Goal: Check status: Check status

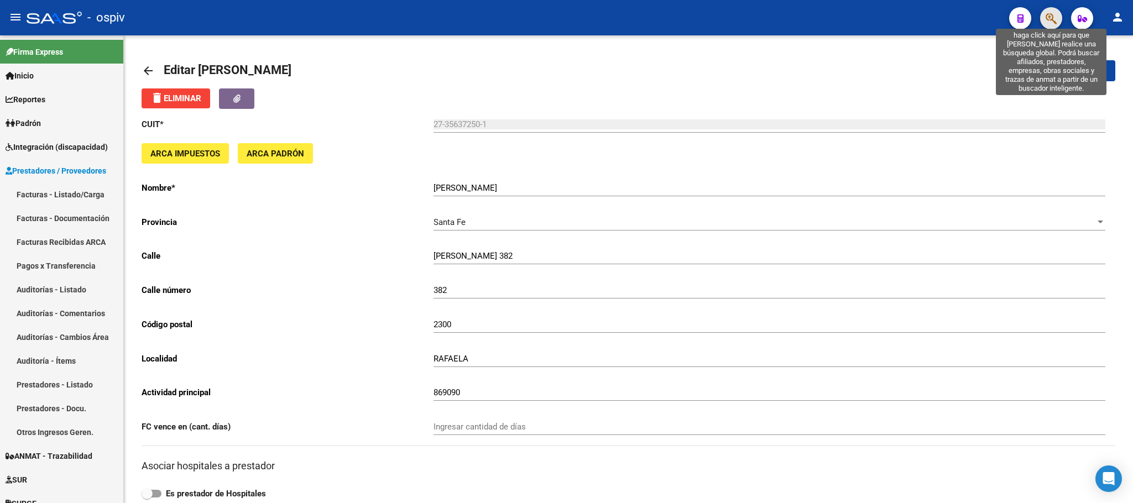
click at [1051, 24] on icon "button" at bounding box center [1051, 18] width 11 height 13
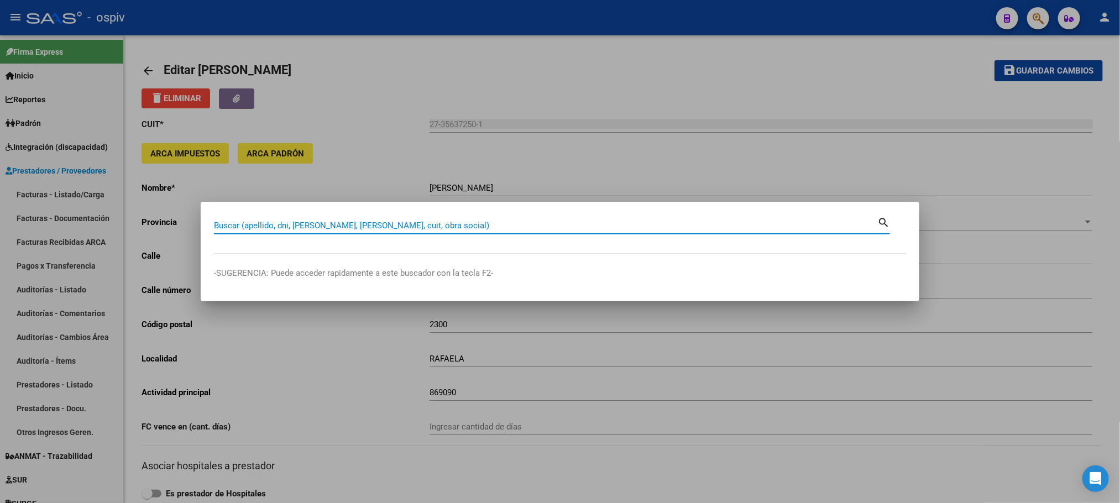
click at [339, 227] on input "Buscar (apellido, dni, [PERSON_NAME], [PERSON_NAME], cuit, obra social)" at bounding box center [546, 226] width 664 height 10
type input "EDUTECA"
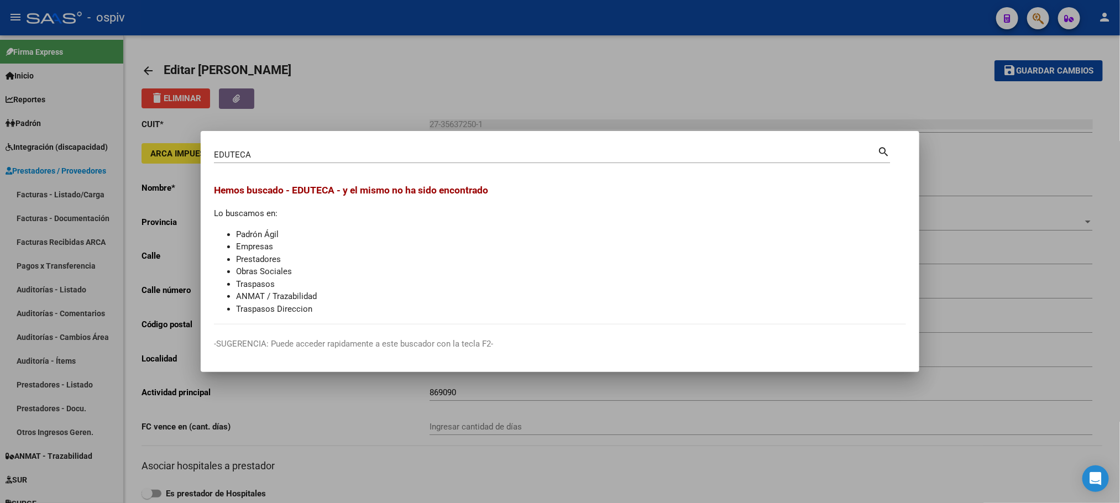
click at [670, 71] on div at bounding box center [560, 251] width 1120 height 503
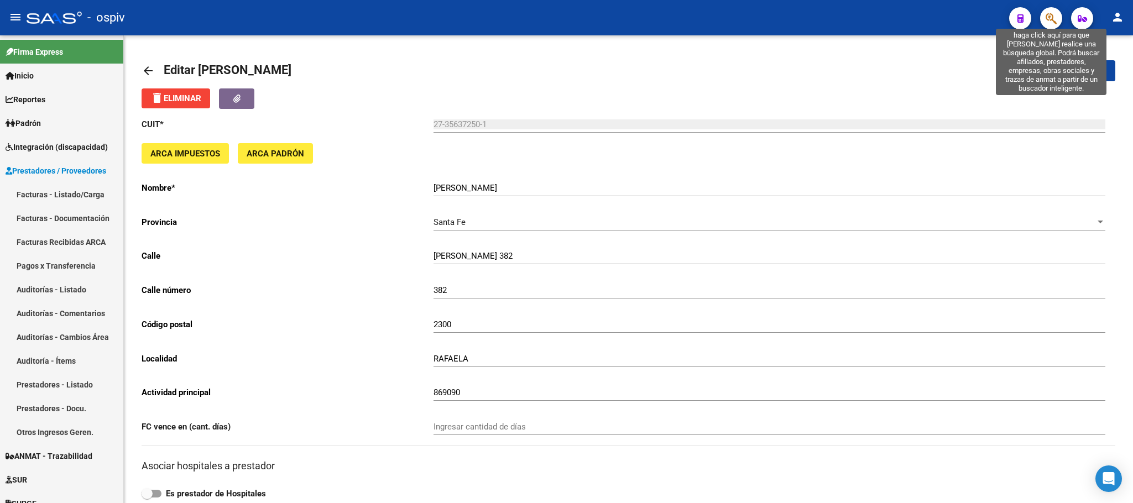
click at [1052, 13] on icon "button" at bounding box center [1051, 18] width 11 height 13
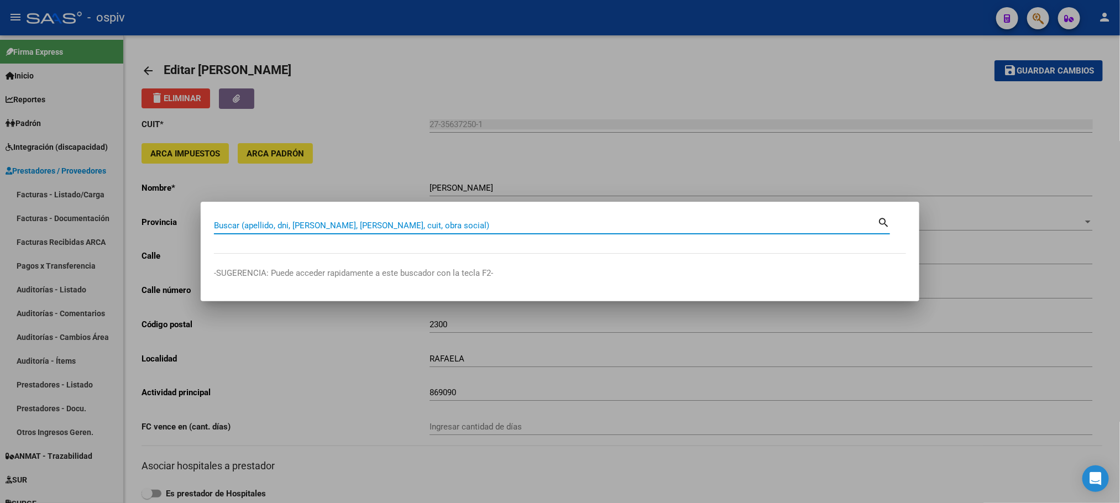
click at [460, 222] on input "Buscar (apellido, dni, [PERSON_NAME], [PERSON_NAME], cuit, obra social)" at bounding box center [546, 226] width 664 height 10
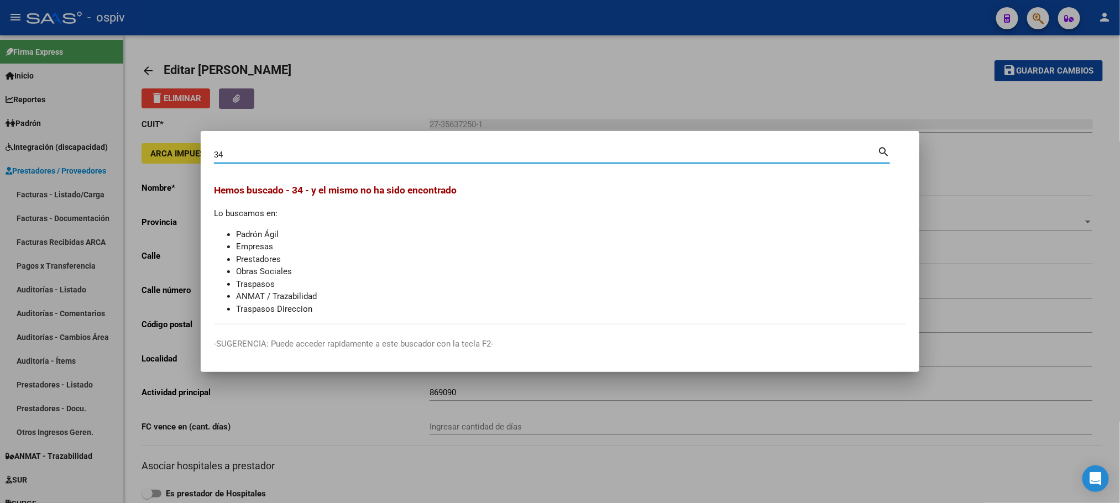
type input "3"
click at [426, 152] on input "Buscar (apellido, dni, [PERSON_NAME], [PERSON_NAME], cuit, obra social)" at bounding box center [546, 155] width 664 height 10
type input "94432810"
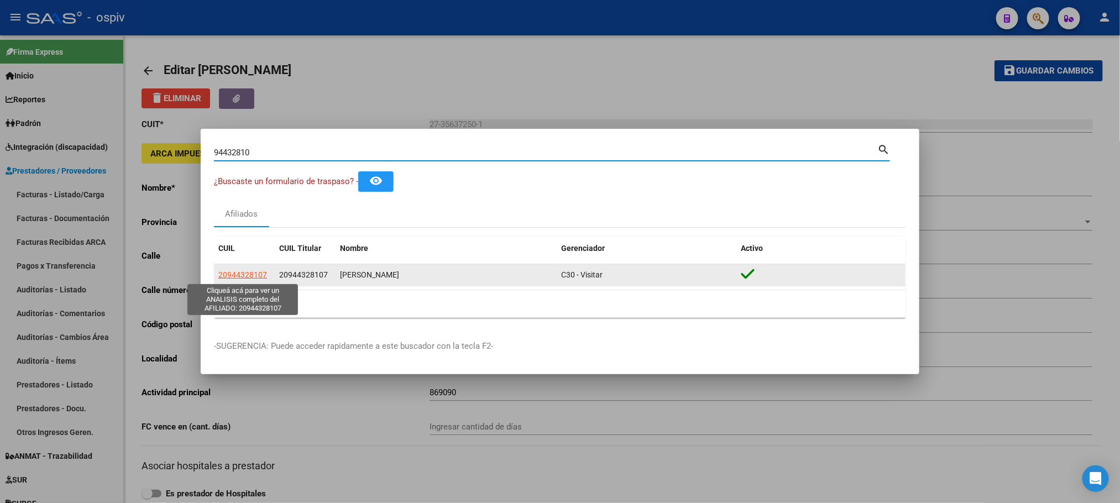
click at [256, 275] on span "20944328107" at bounding box center [242, 274] width 49 height 9
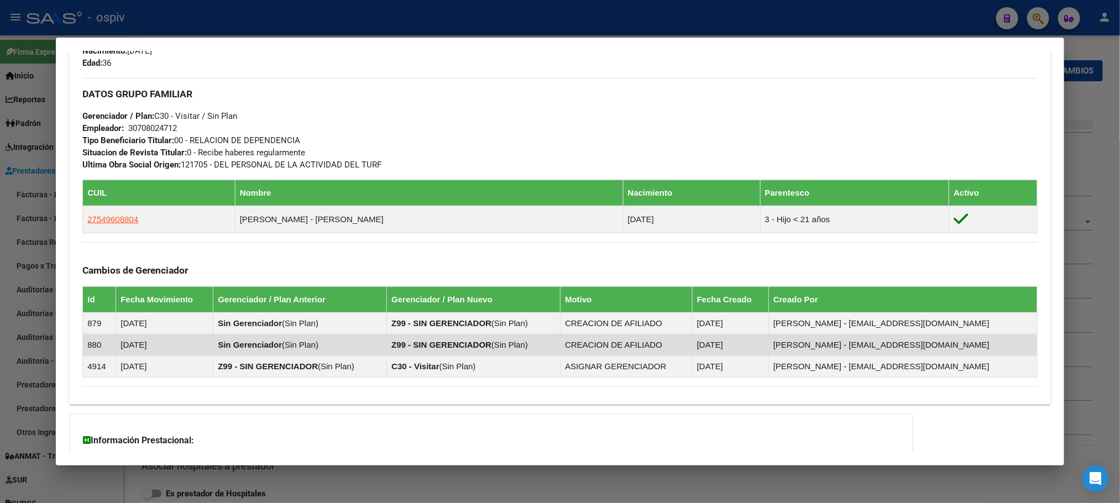
scroll to position [478, 0]
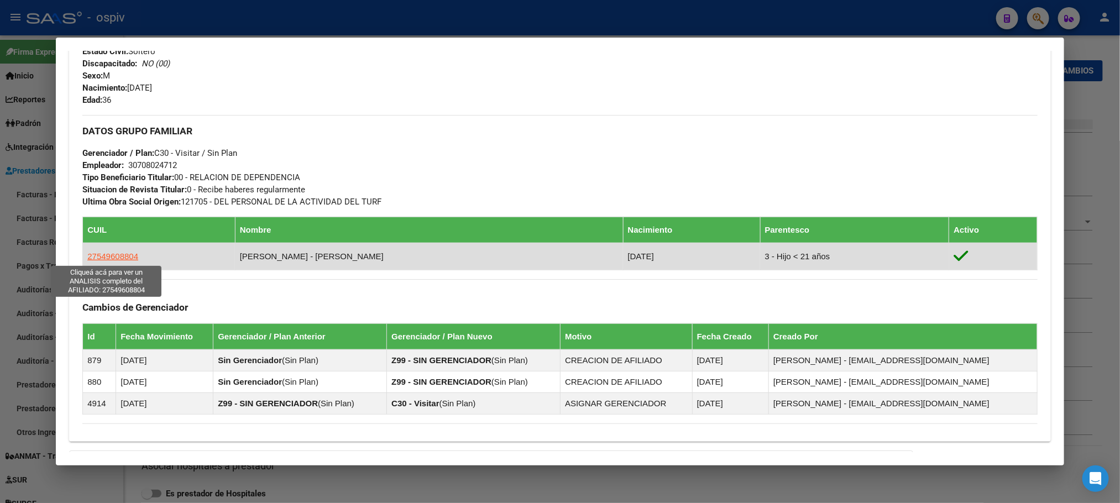
click at [117, 257] on span "27549608804" at bounding box center [112, 256] width 51 height 9
type textarea "27549608804"
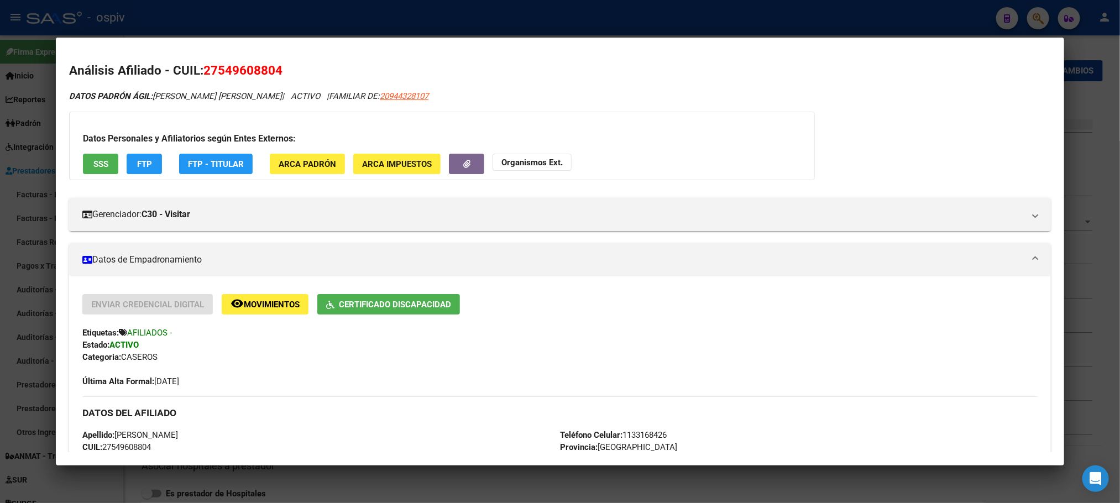
drag, startPoint x: 280, startPoint y: 69, endPoint x: 201, endPoint y: 67, distance: 79.7
click at [201, 67] on h2 "Análisis Afiliado - CUIL: 27549608804" at bounding box center [560, 70] width 982 height 19
copy span "27549608804"
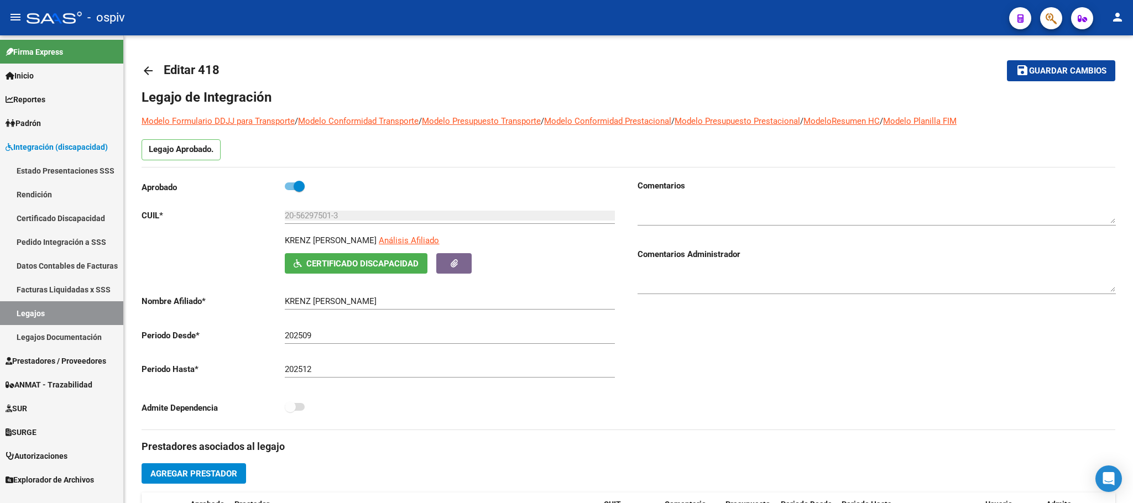
click at [34, 306] on link "Legajos" at bounding box center [61, 313] width 123 height 24
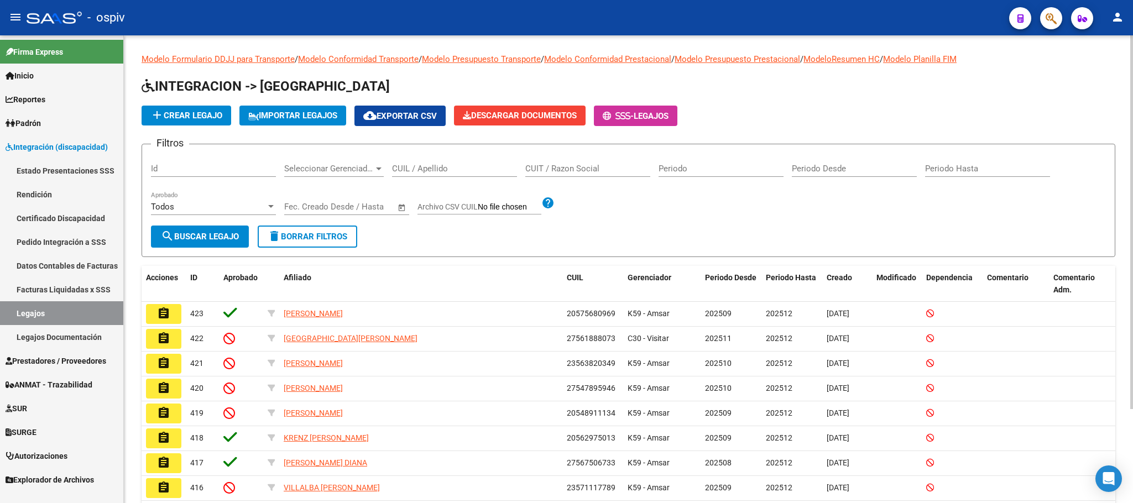
click at [425, 166] on input "CUIL / Apellido" at bounding box center [454, 169] width 125 height 10
paste input "27549608804"
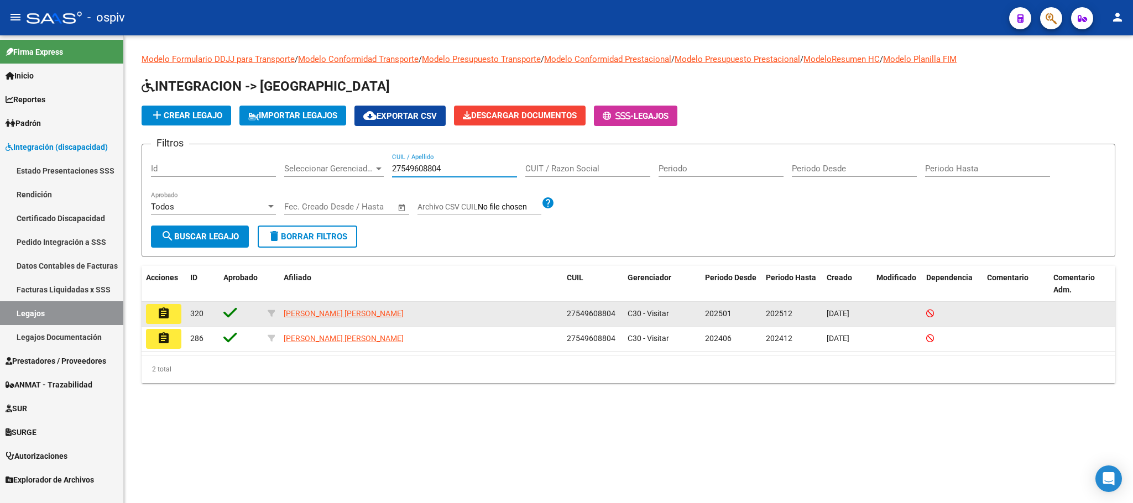
type input "27549608804"
click at [159, 312] on mat-icon "assignment" at bounding box center [163, 313] width 13 height 13
